Goal: Task Accomplishment & Management: Complete application form

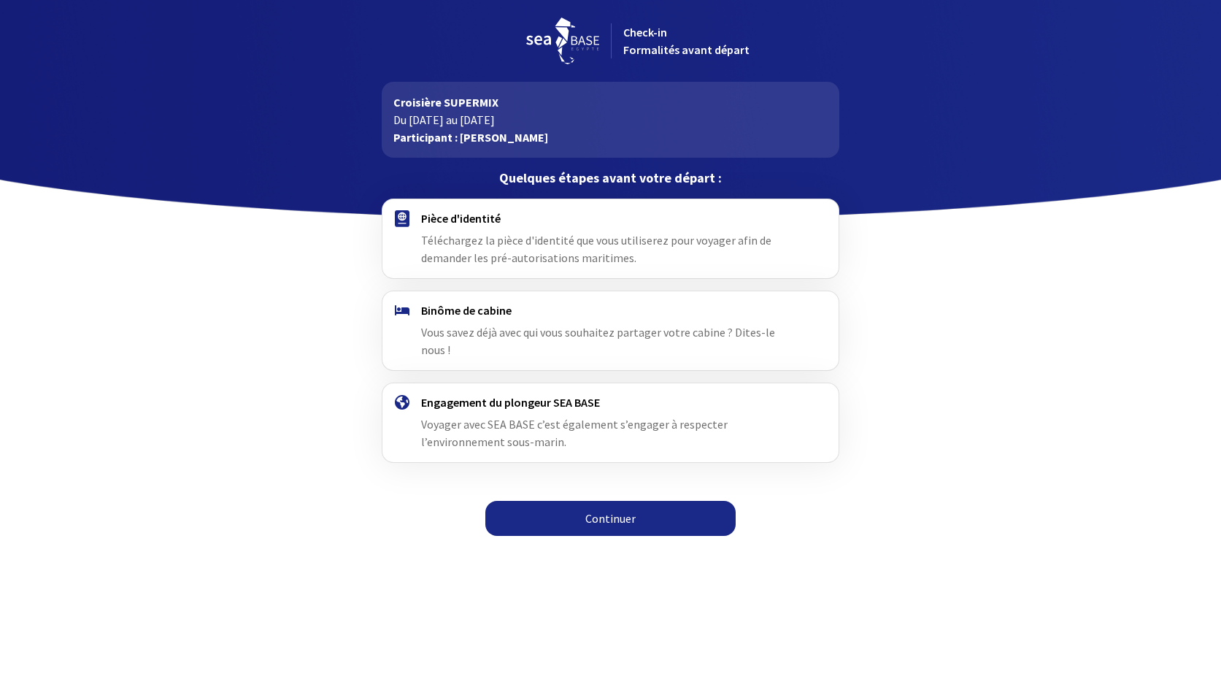
click at [594, 501] on link "Continuer" at bounding box center [610, 518] width 250 height 35
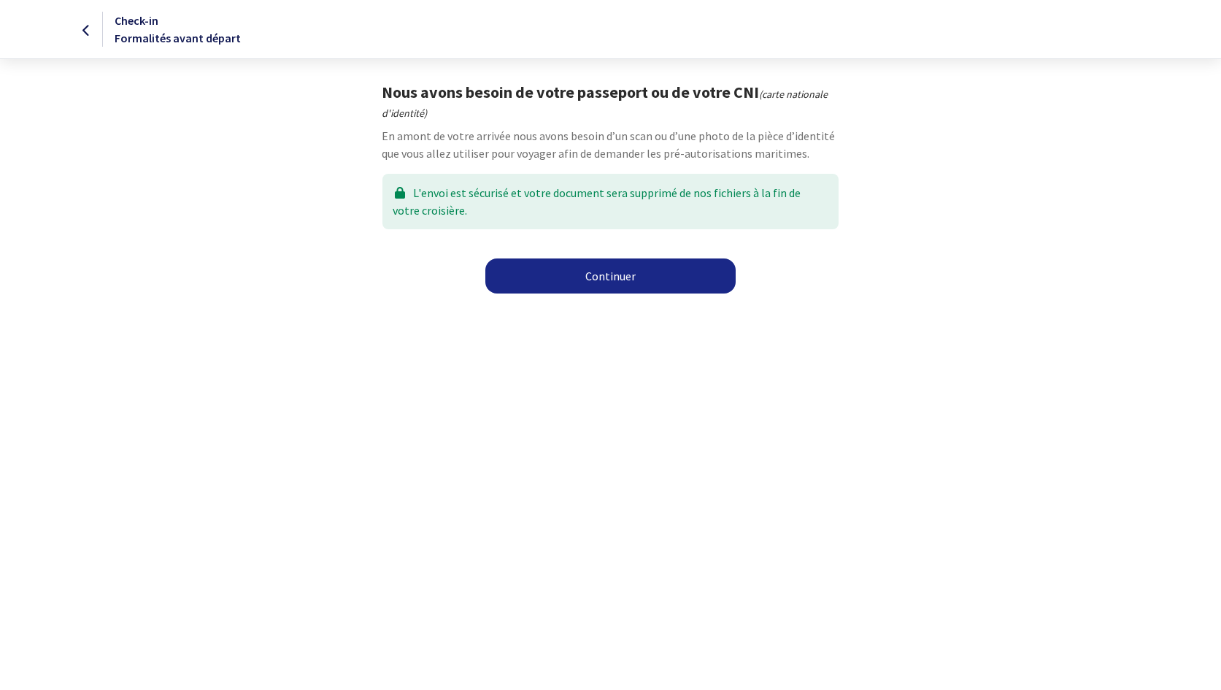
click at [580, 267] on link "Continuer" at bounding box center [610, 275] width 250 height 35
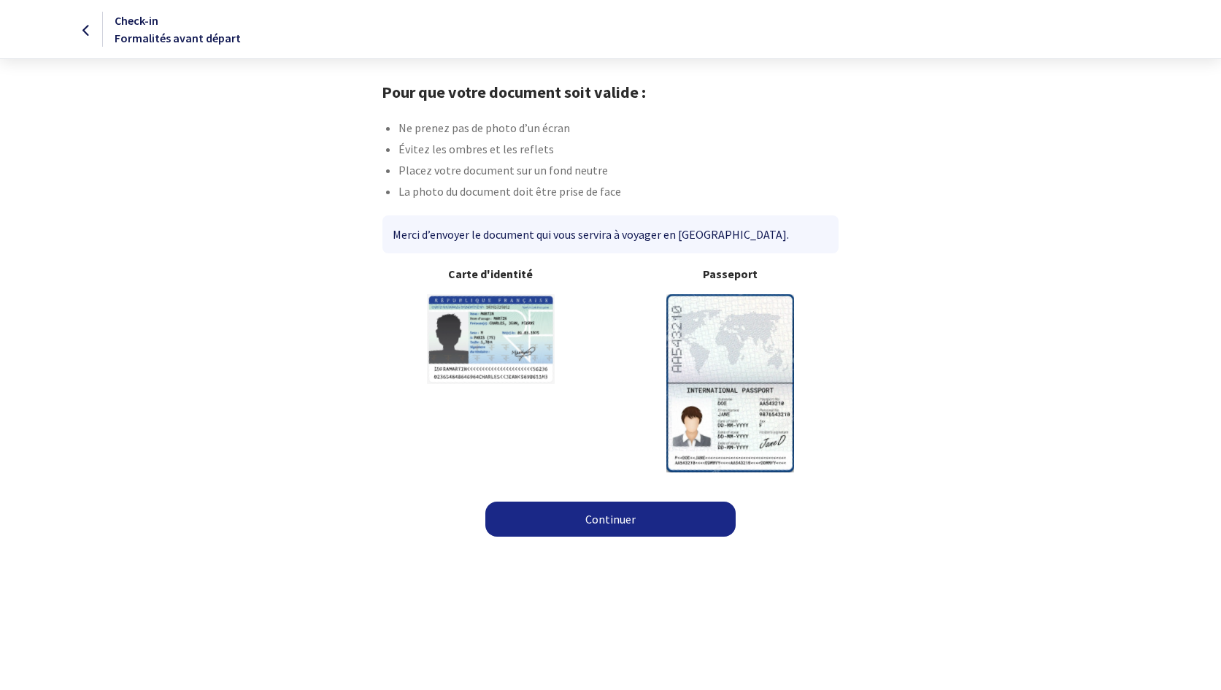
click at [586, 519] on link "Continuer" at bounding box center [610, 519] width 250 height 35
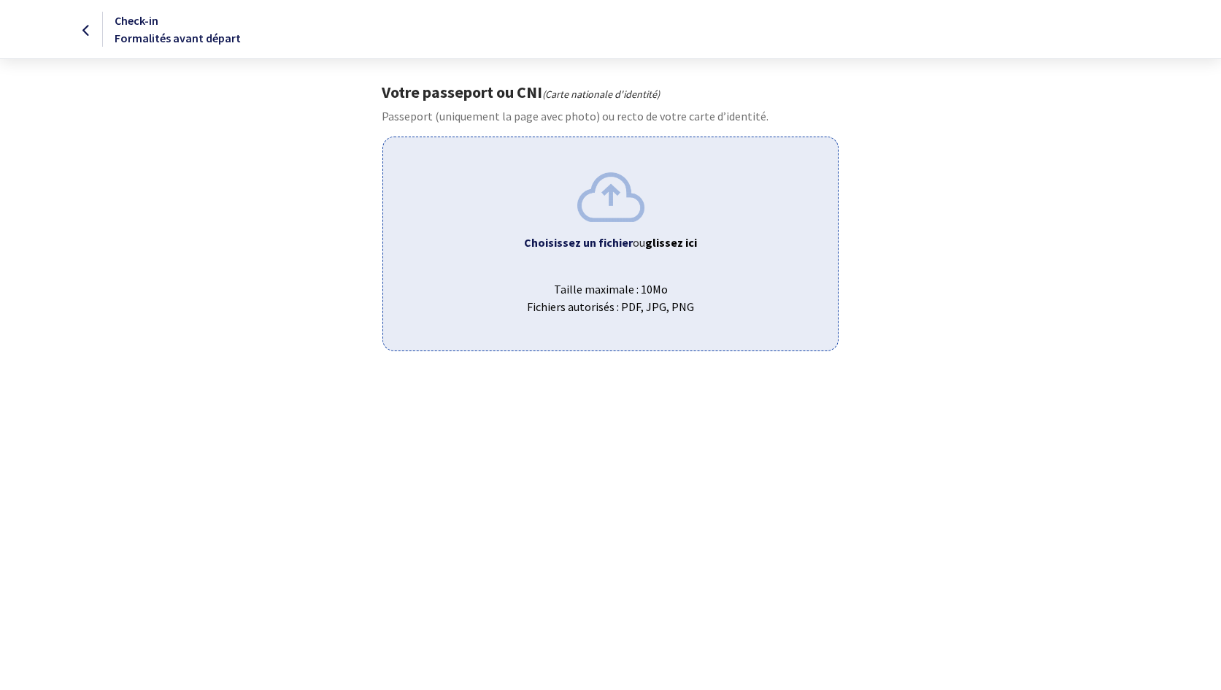
click at [606, 219] on img at bounding box center [610, 196] width 67 height 49
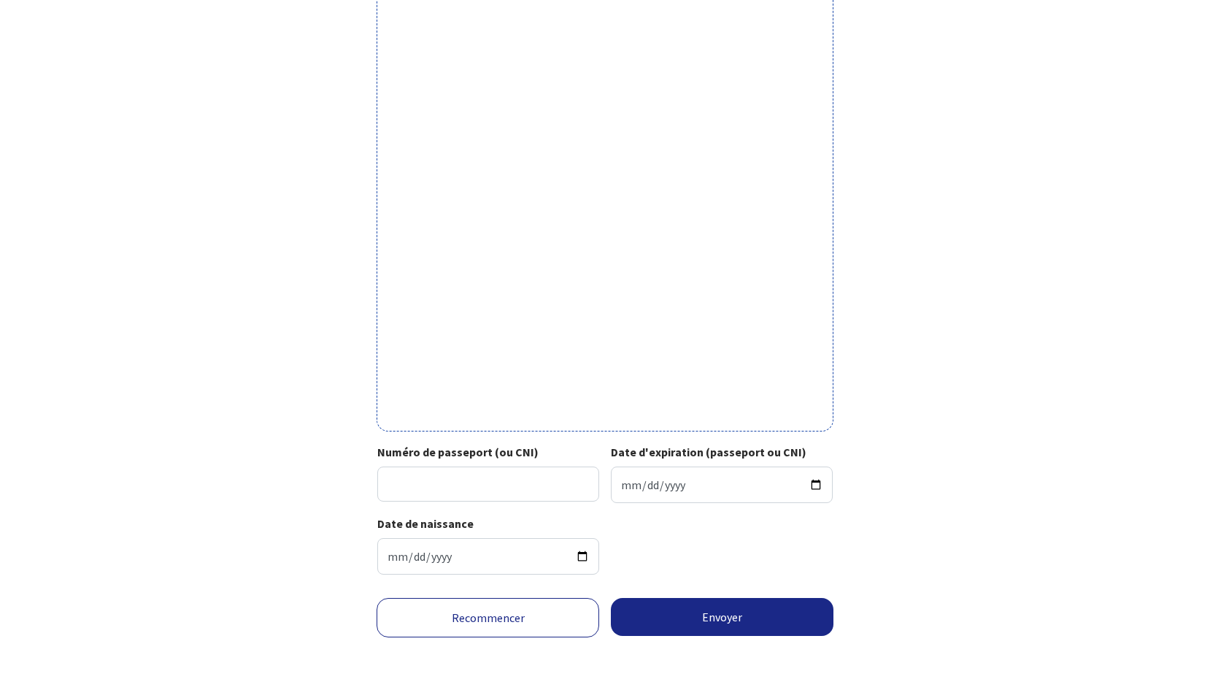
scroll to position [307, 0]
click at [547, 473] on input "Numéro de passeport (ou CNI)" at bounding box center [488, 483] width 222 height 35
type input "16DT85281"
click at [677, 474] on input "Date d'expiration (passeport ou CNI)" at bounding box center [722, 484] width 222 height 36
click at [629, 474] on input "Date d'expiration (passeport ou CNI)" at bounding box center [722, 484] width 222 height 36
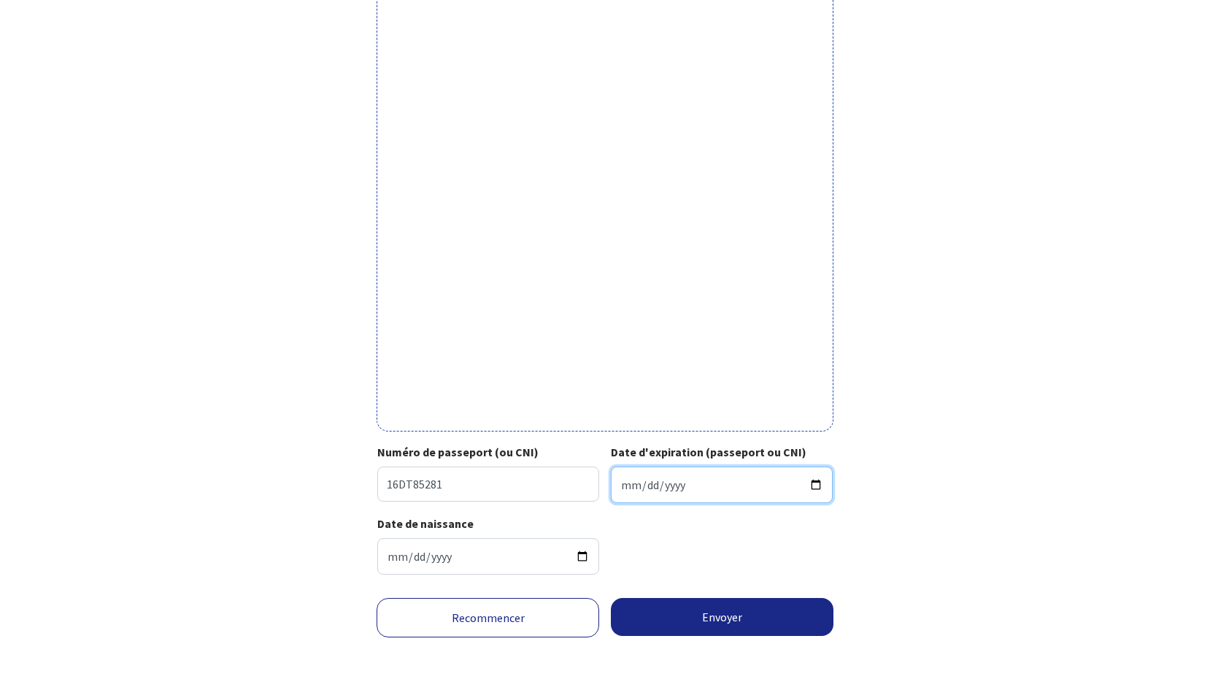
click at [646, 473] on input "Date d'expiration (passeport ou CNI)" at bounding box center [722, 484] width 222 height 36
type input "2026-07-22"
click at [466, 547] on input "1979-04-22" at bounding box center [488, 556] width 222 height 36
click at [717, 541] on div "Date de naissance 1979-04-22" at bounding box center [604, 551] width 455 height 72
click at [736, 611] on button "Envoyer" at bounding box center [722, 617] width 223 height 38
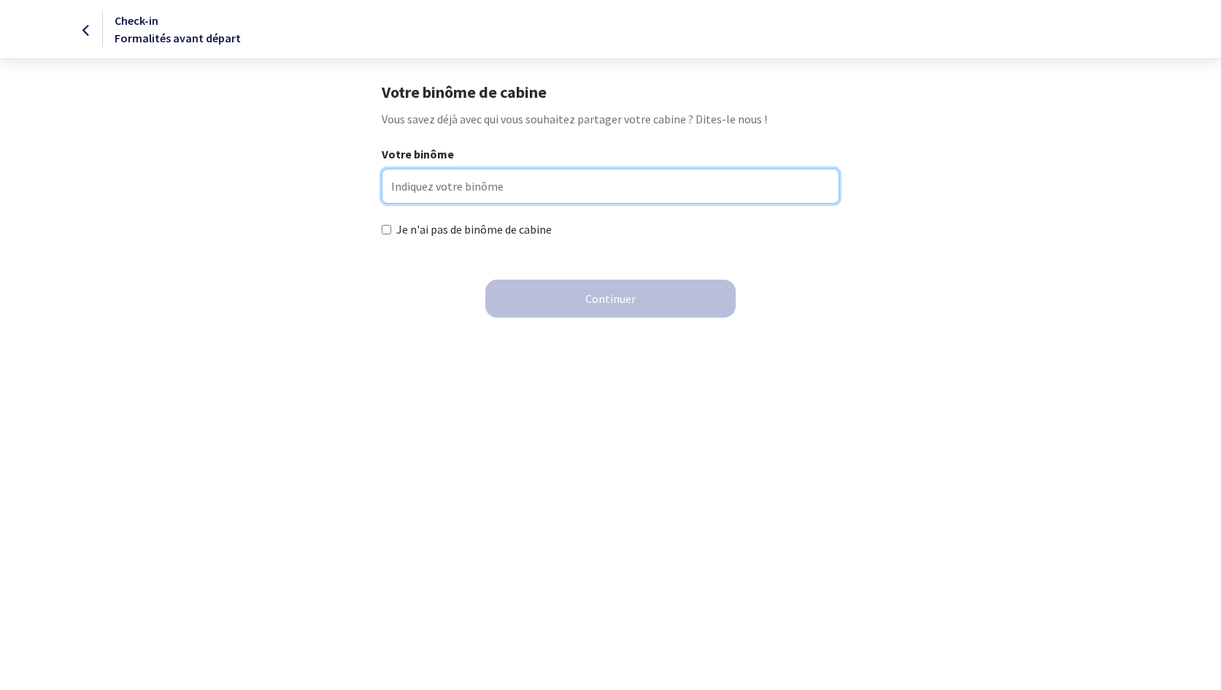
click at [427, 184] on input "Votre binôme" at bounding box center [611, 186] width 458 height 35
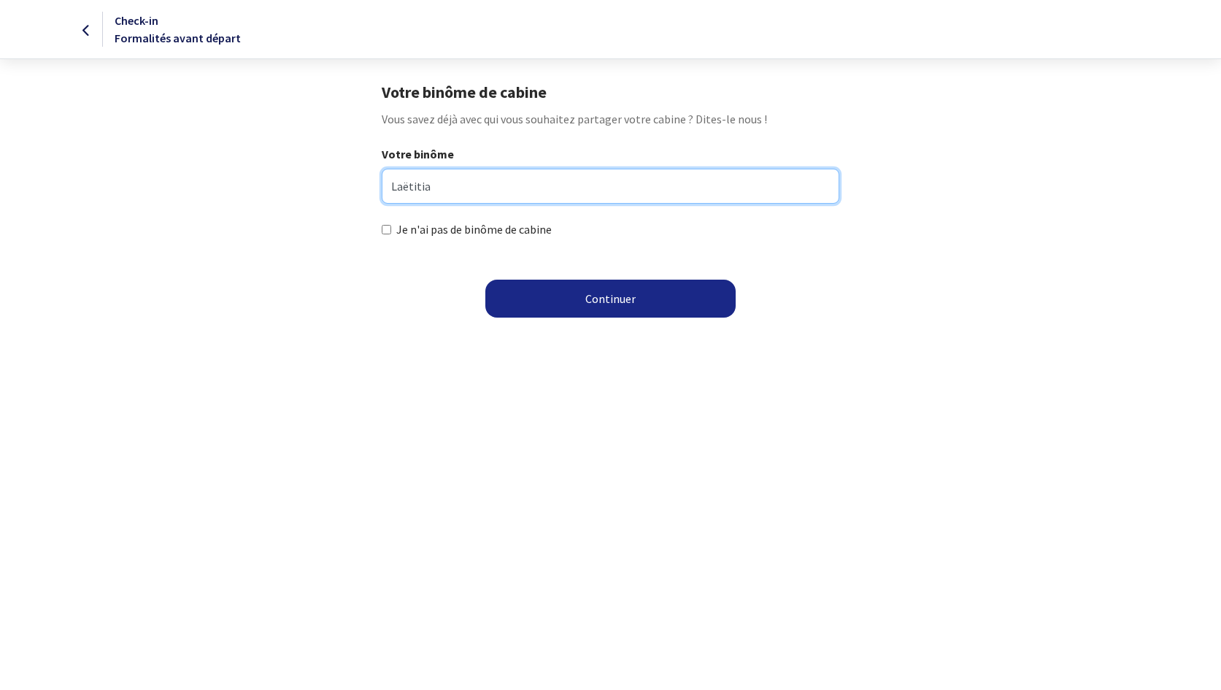
type input "Laëtitia"
click at [577, 299] on button "Continuer" at bounding box center [610, 299] width 250 height 38
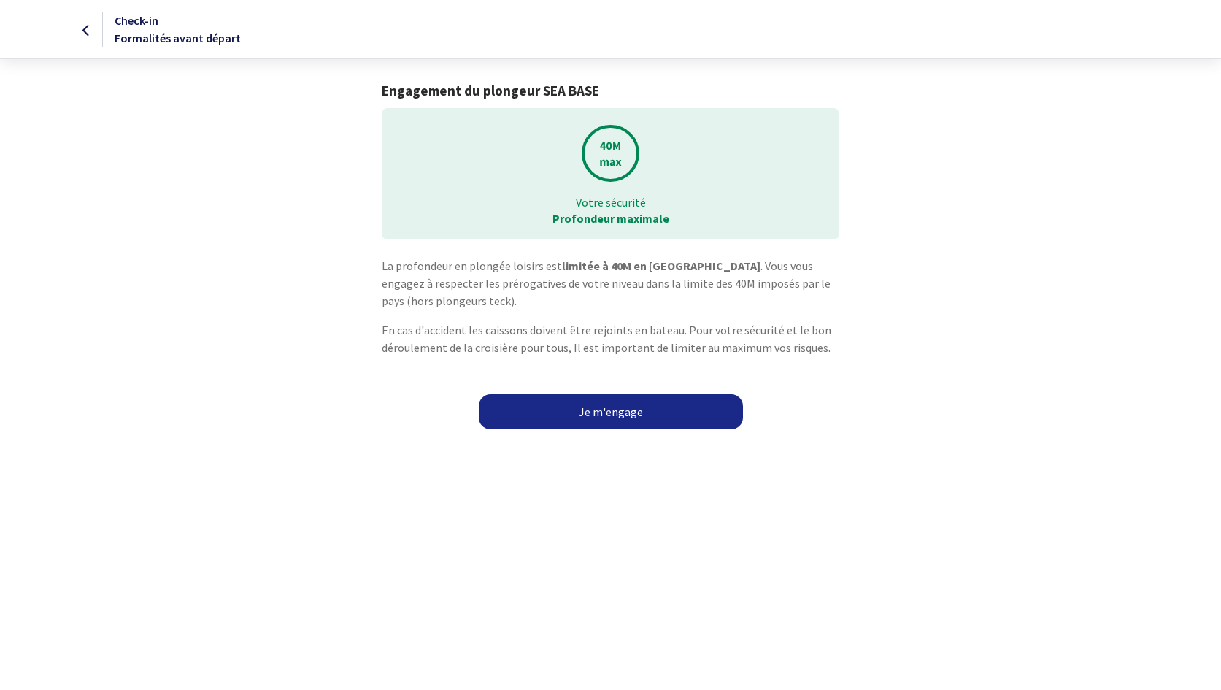
click at [604, 409] on link "Je m'engage" at bounding box center [611, 411] width 264 height 35
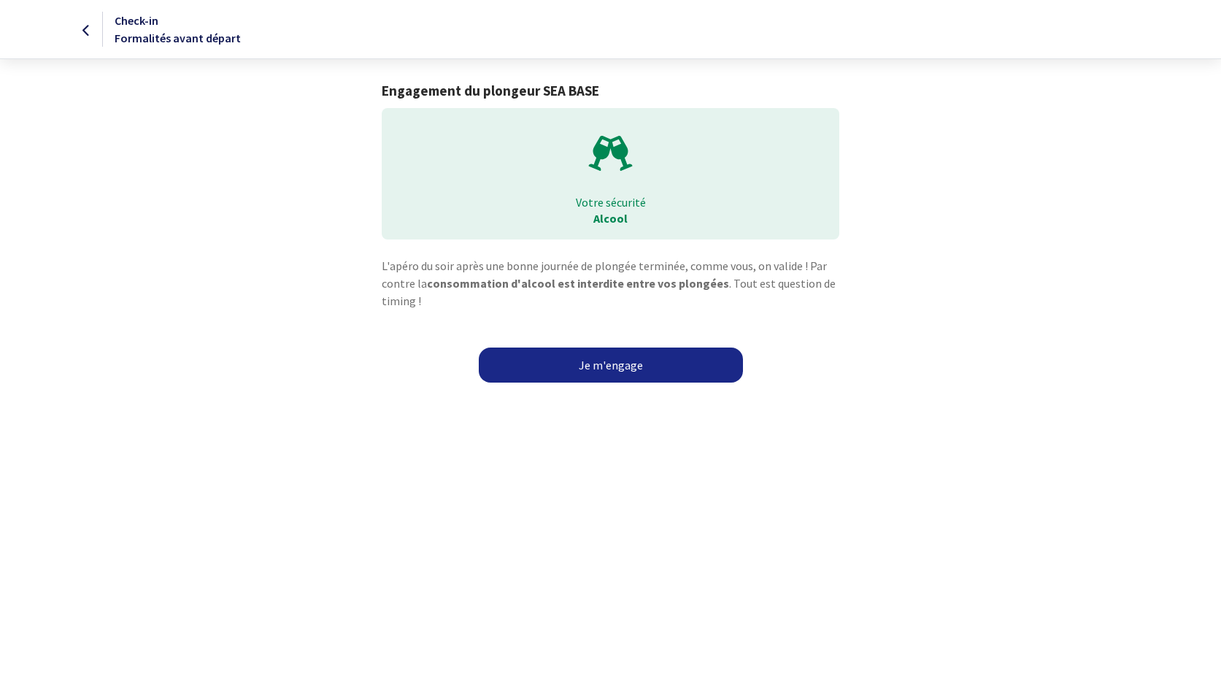
click at [592, 367] on link "Je m'engage" at bounding box center [611, 364] width 264 height 35
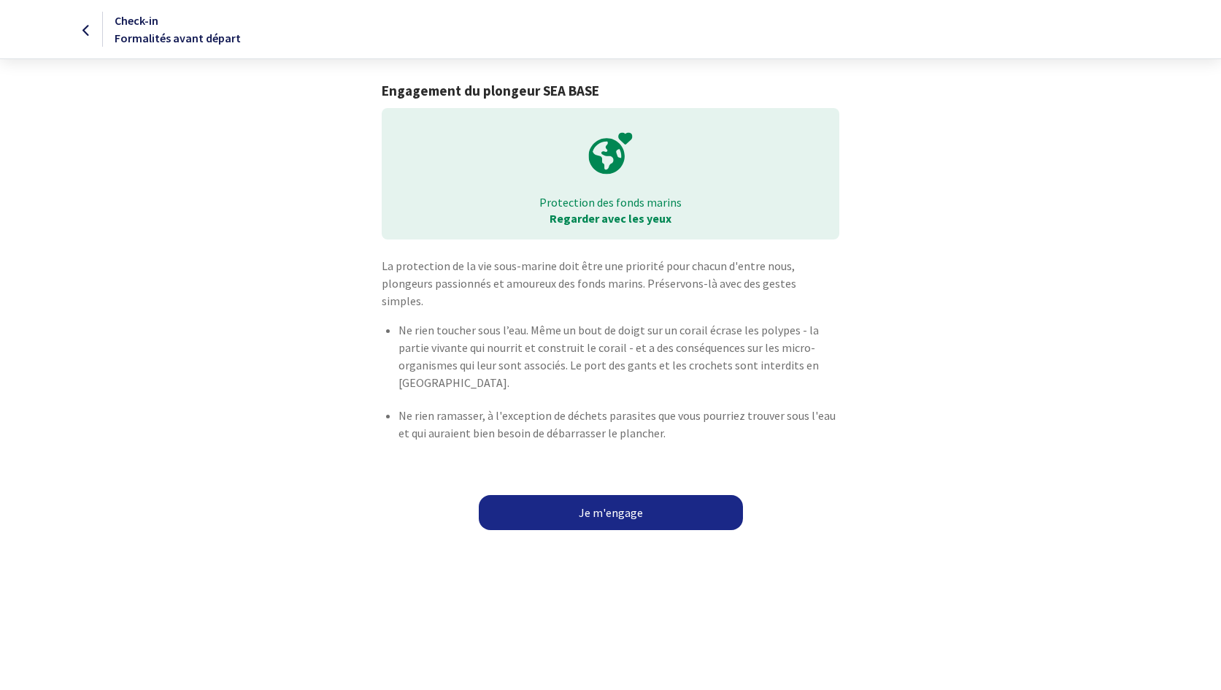
click at [578, 495] on link "Je m'engage" at bounding box center [611, 512] width 264 height 35
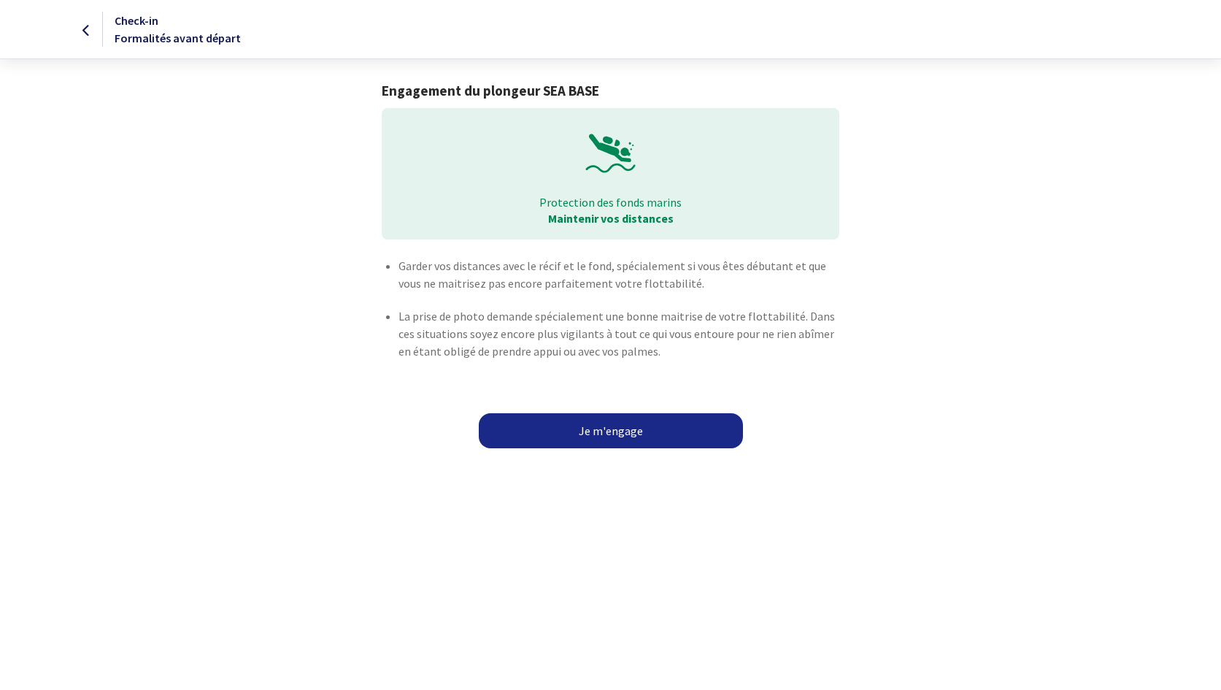
click at [601, 427] on link "Je m'engage" at bounding box center [611, 430] width 264 height 35
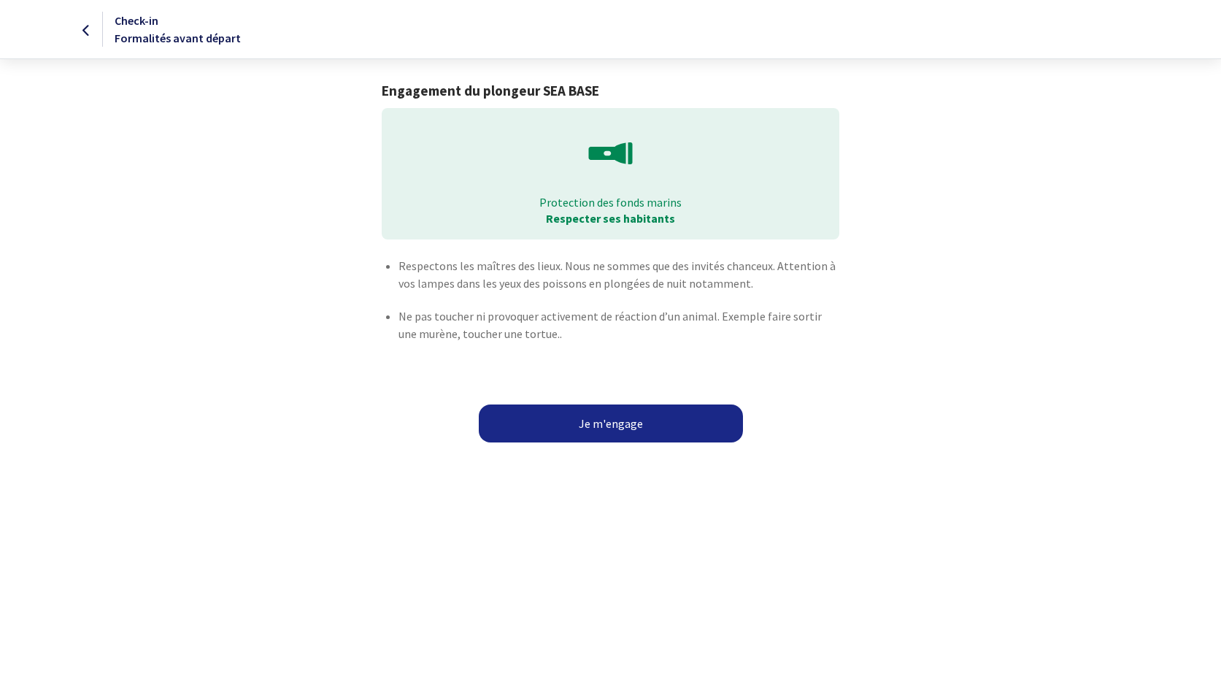
click at [602, 427] on button "Je m'engage" at bounding box center [611, 423] width 264 height 38
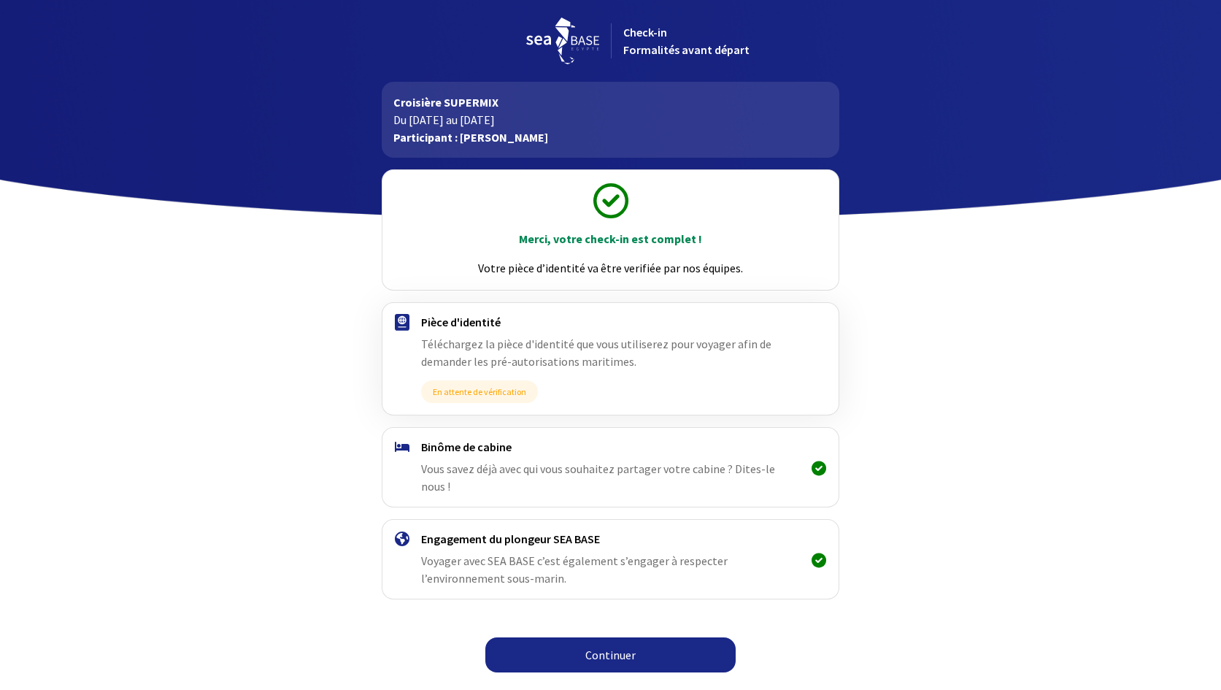
click at [589, 640] on link "Continuer" at bounding box center [610, 654] width 250 height 35
click at [634, 637] on link "Continuer" at bounding box center [610, 654] width 250 height 35
